Goal: Obtain resource: Download file/media

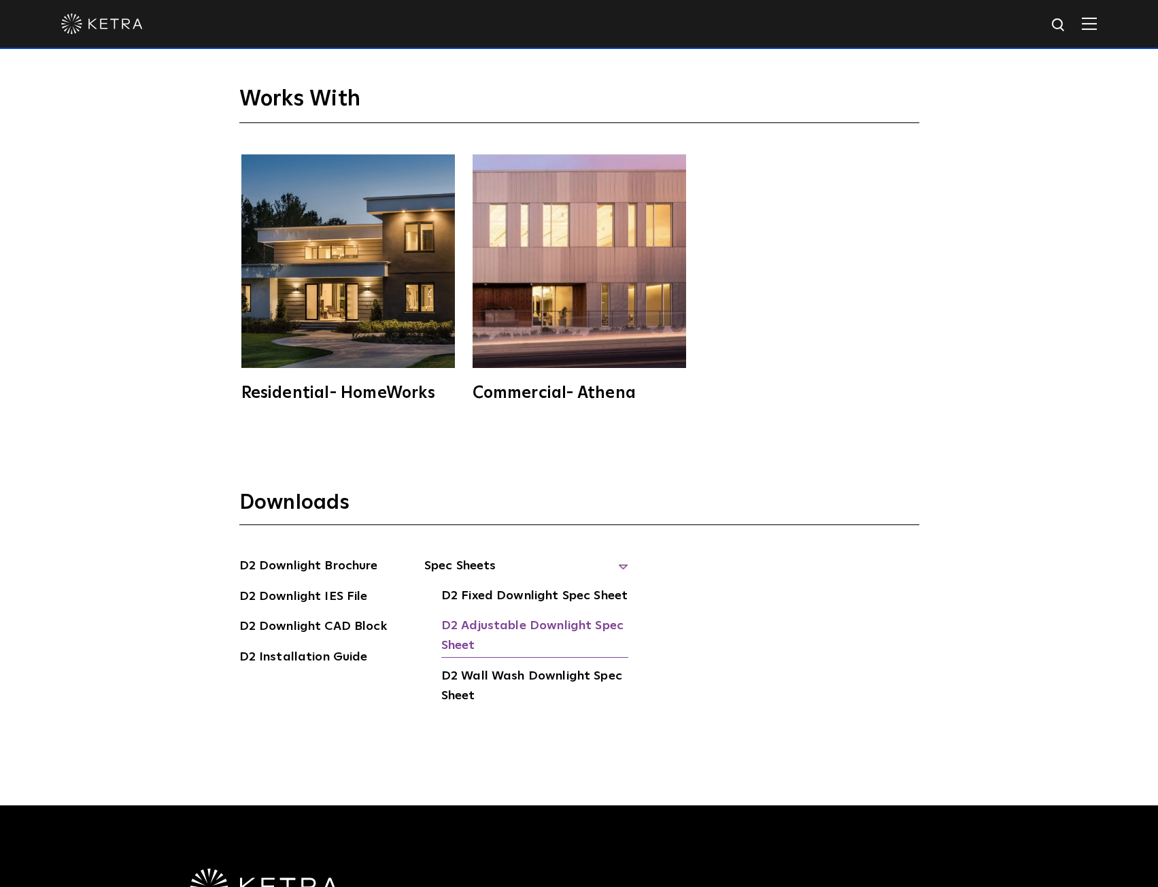
click at [551, 632] on link "D2 Adjustable Downlight Spec Sheet" at bounding box center [534, 636] width 187 height 41
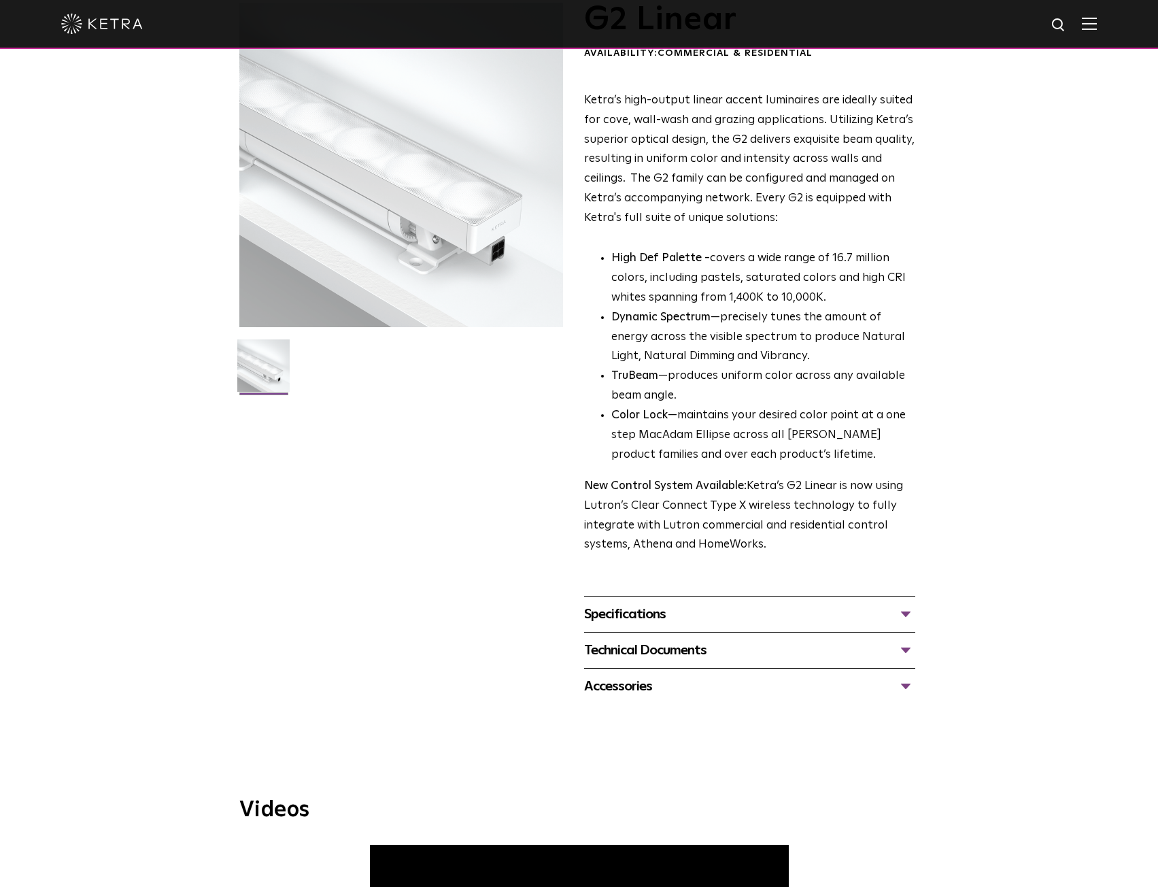
scroll to position [136, 0]
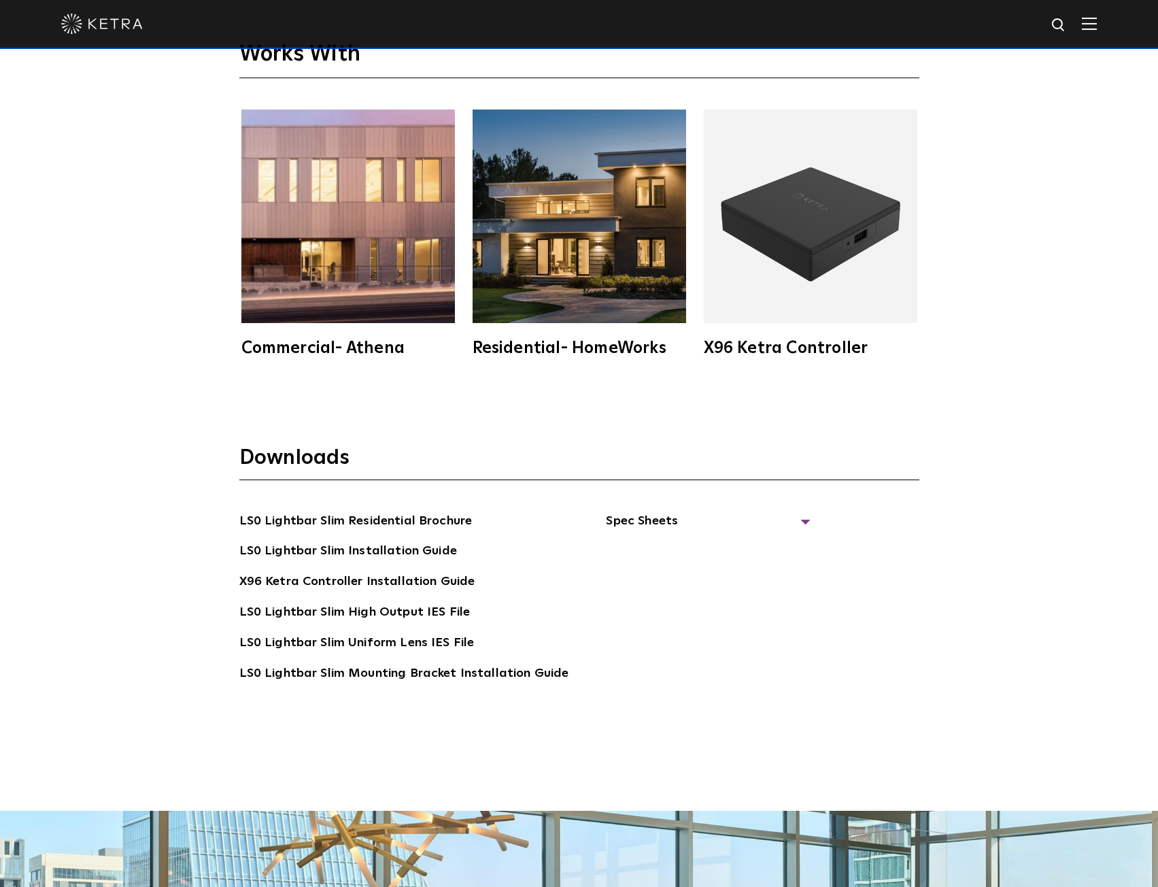
scroll to position [3196, 0]
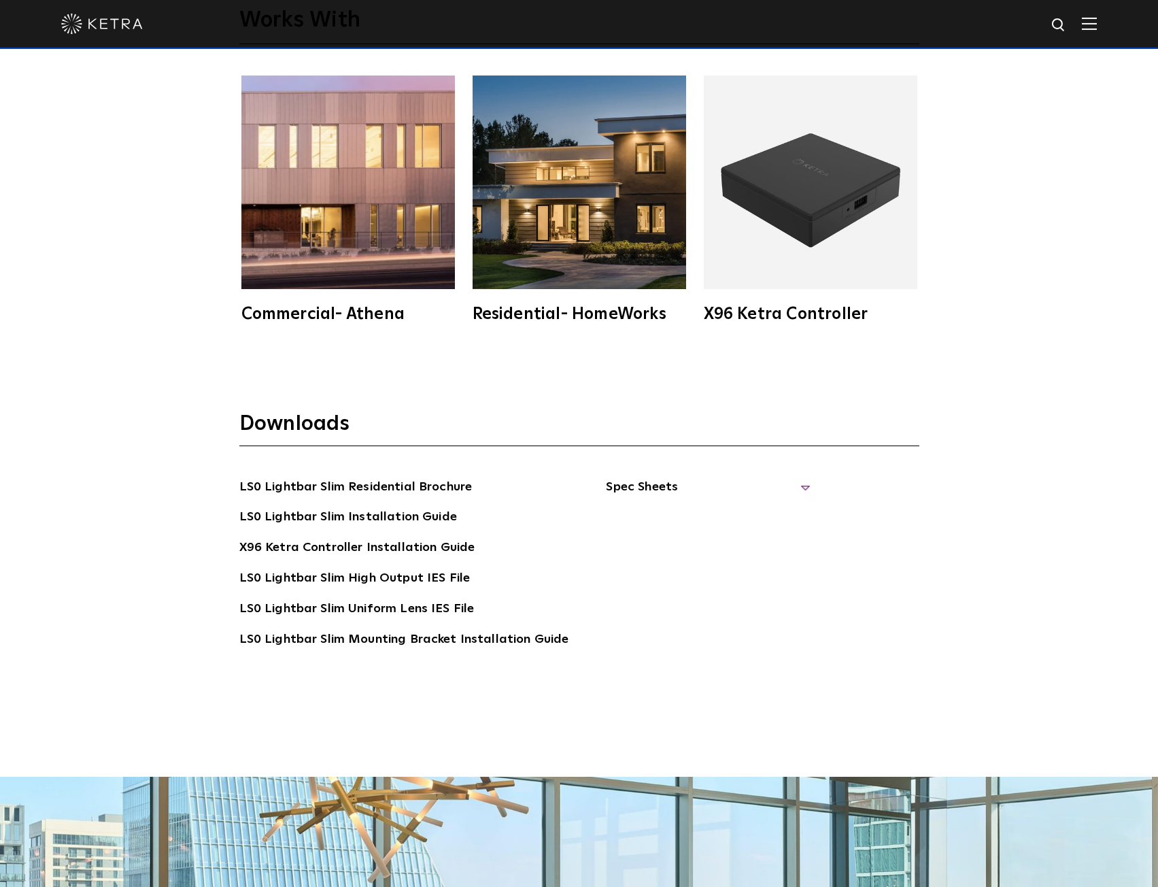
click at [744, 480] on span "Spec Sheets" at bounding box center [708, 492] width 204 height 30
click at [734, 514] on link "LS0 Lightbar Slim Spec Sheet" at bounding box center [710, 518] width 175 height 22
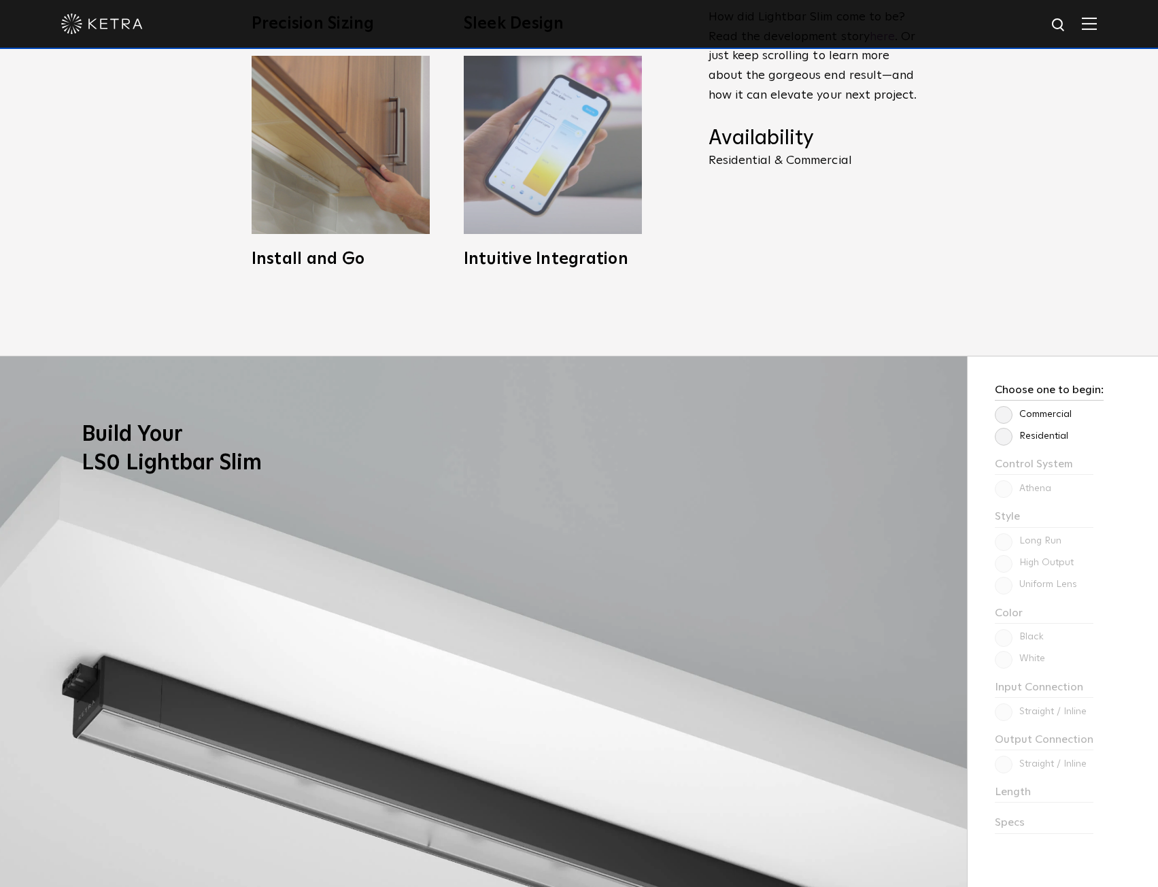
scroll to position [1156, 0]
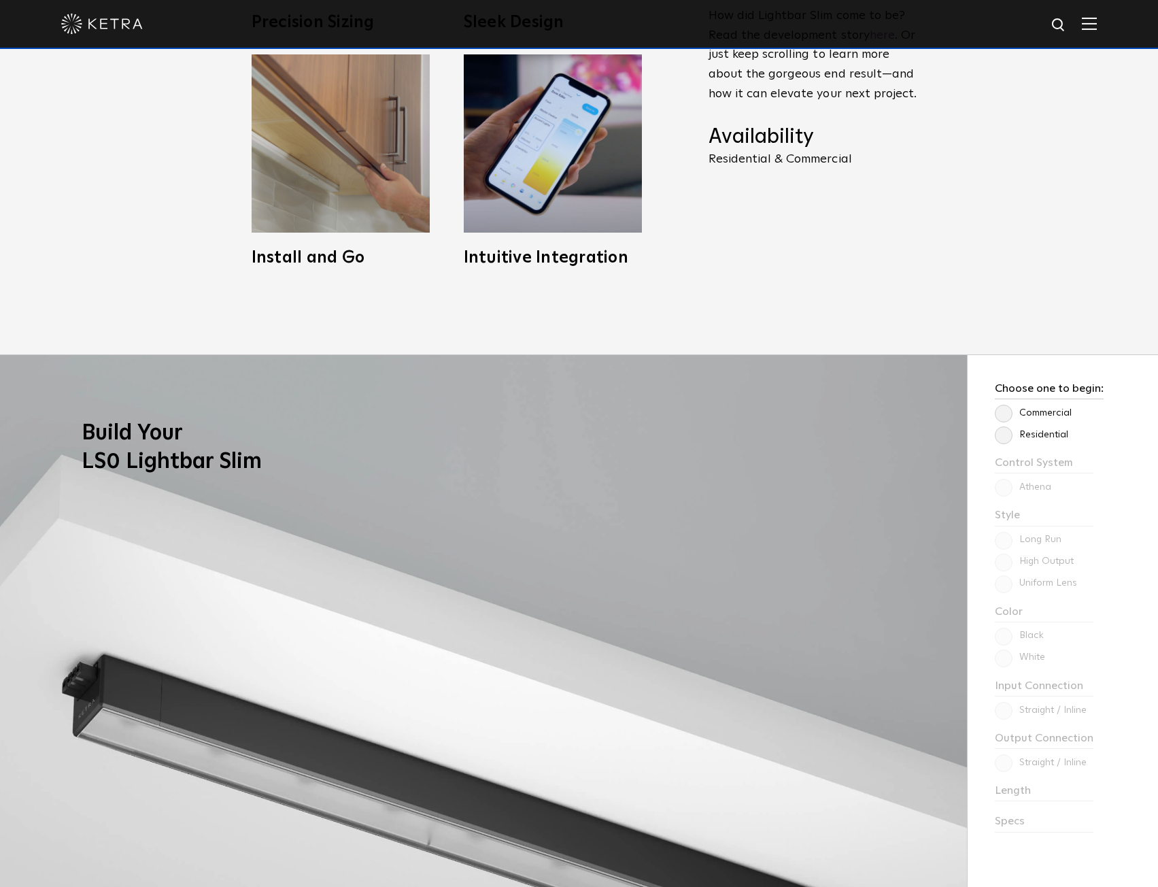
click at [1023, 433] on label "Residential" at bounding box center [1031, 435] width 73 height 12
click at [0, 0] on input "Residential" at bounding box center [0, 0] width 0 height 0
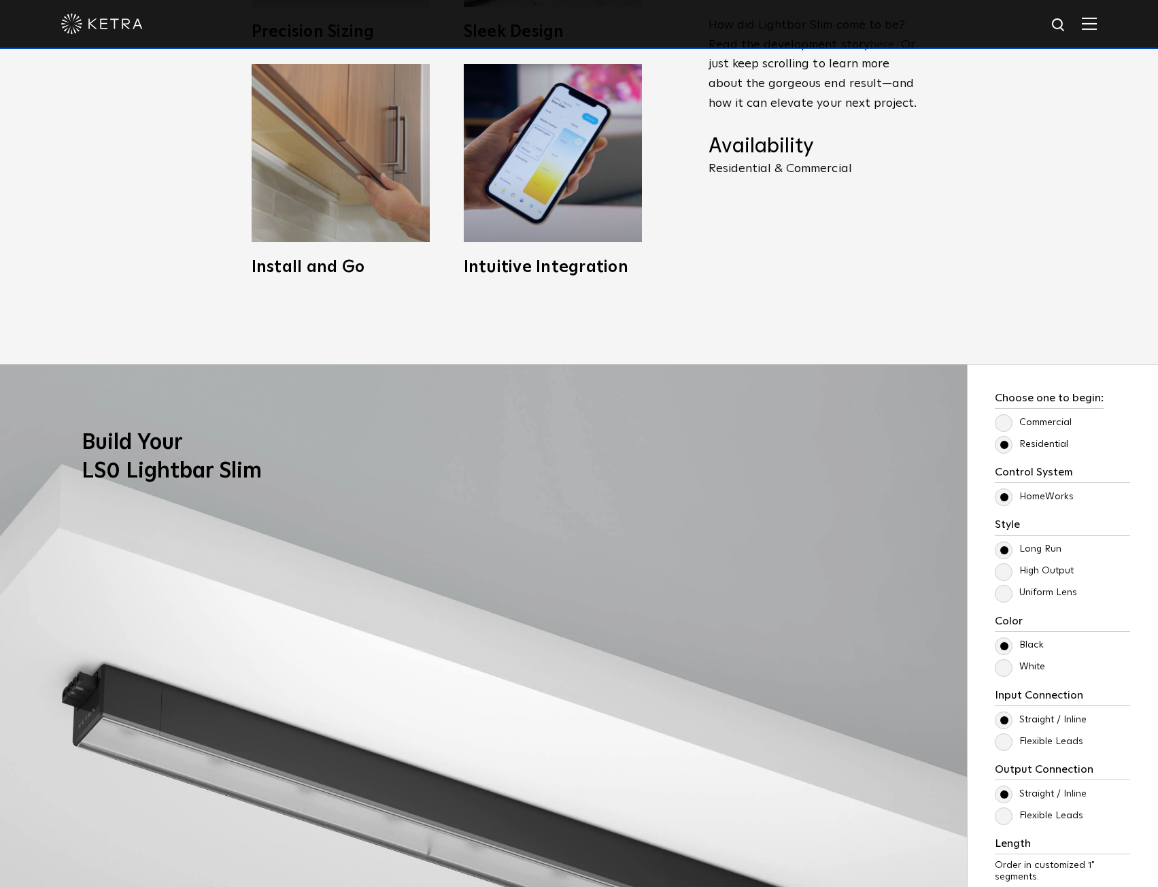
scroll to position [612, 0]
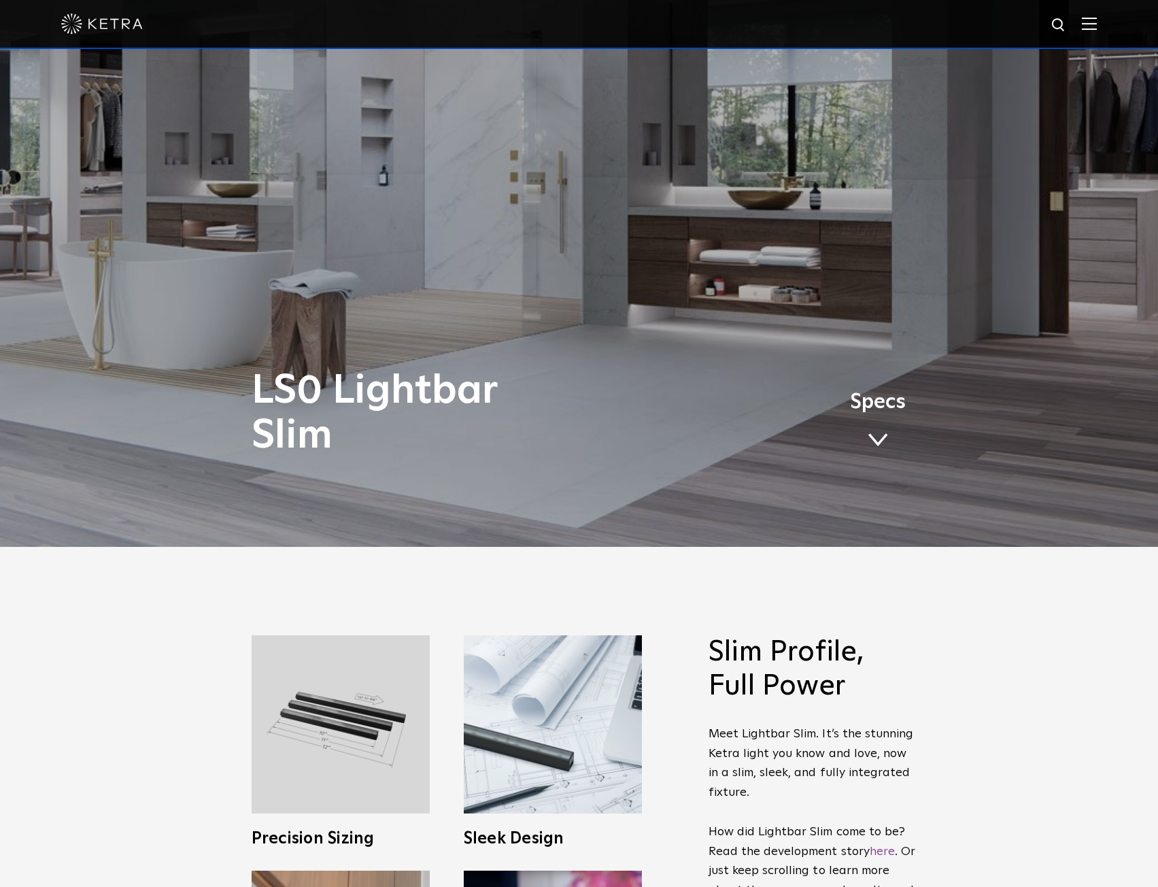
click at [875, 405] on span "Specs" at bounding box center [878, 402] width 56 height 20
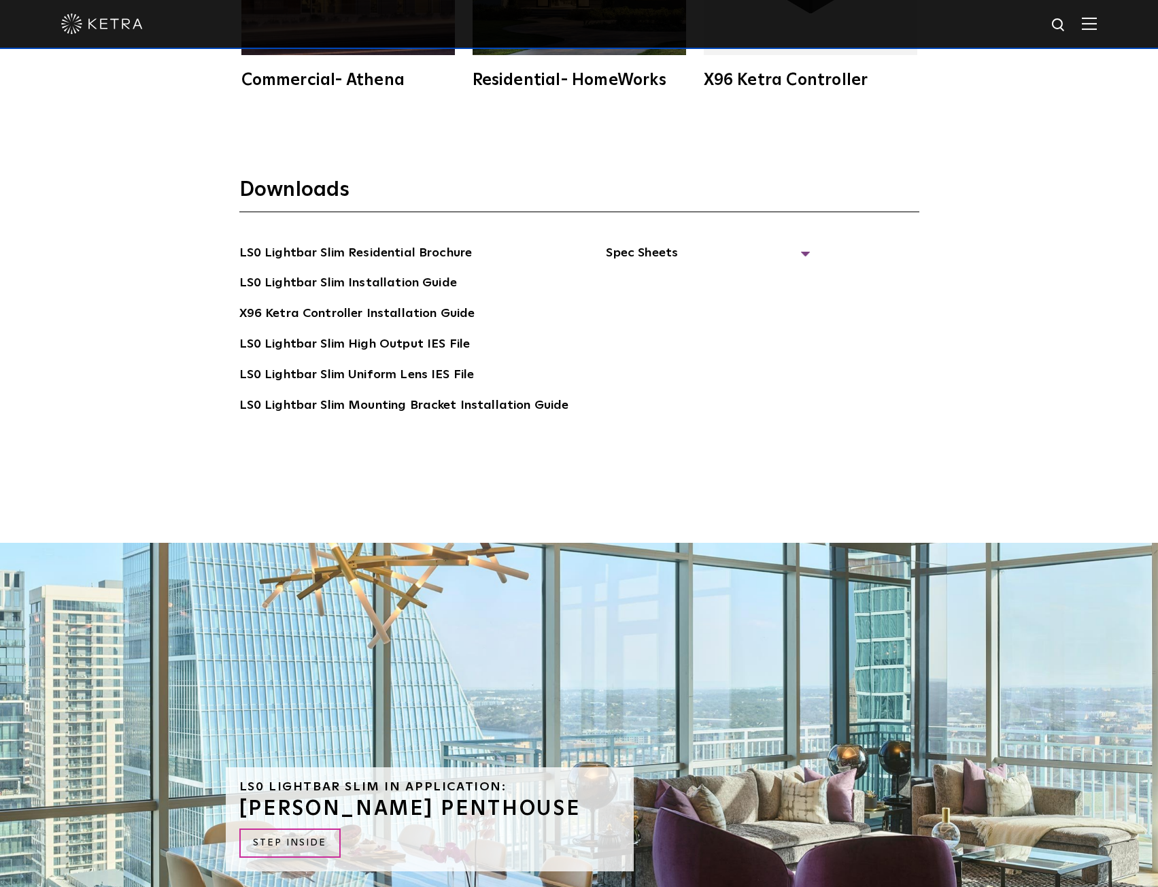
scroll to position [3560, 0]
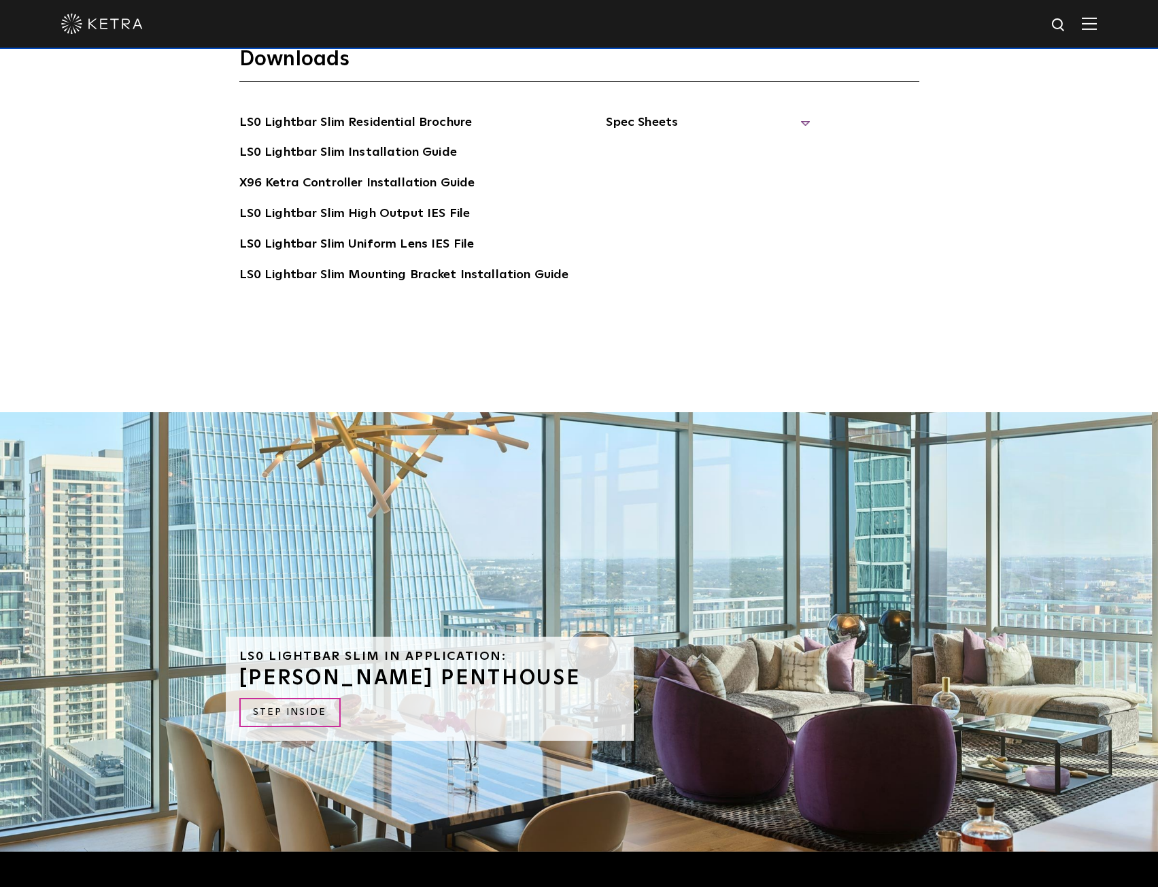
click at [619, 122] on span "Spec Sheets" at bounding box center [708, 128] width 204 height 30
click at [696, 152] on link "LS0 Lightbar Slim Spec Sheet" at bounding box center [710, 153] width 175 height 22
